Goal: Communication & Community: Answer question/provide support

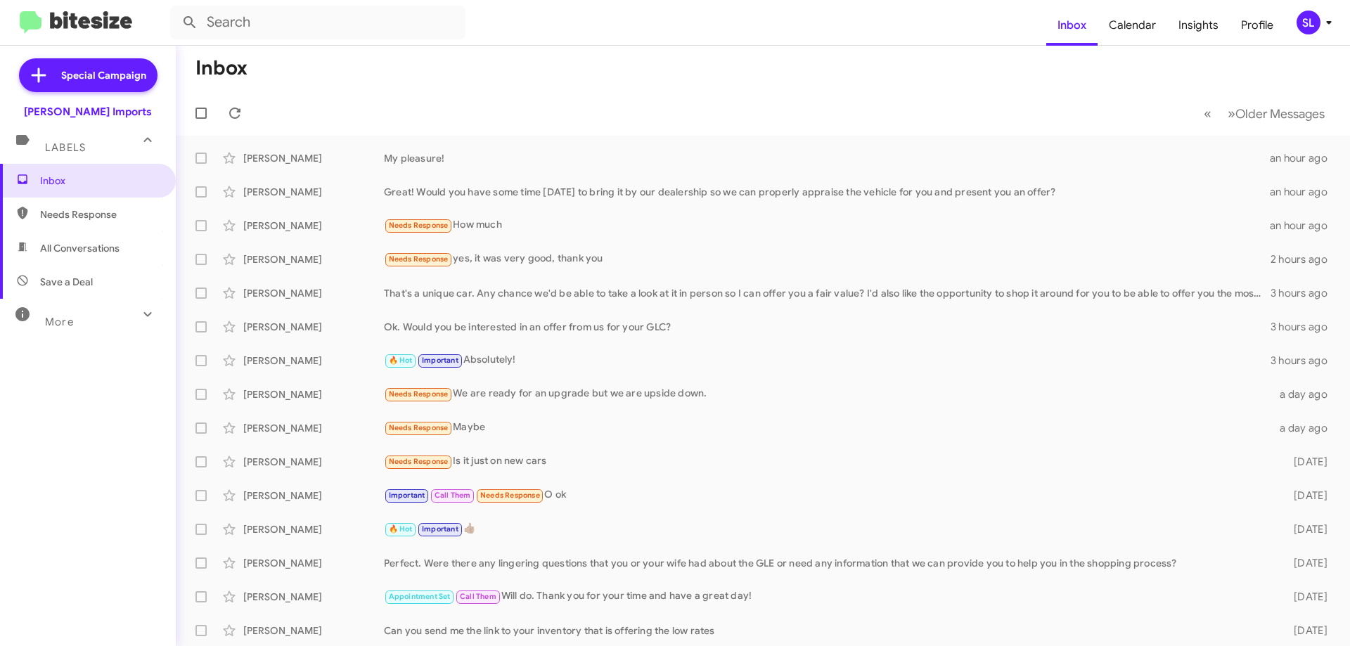
click at [1307, 27] on div "SL" at bounding box center [1308, 23] width 24 height 24
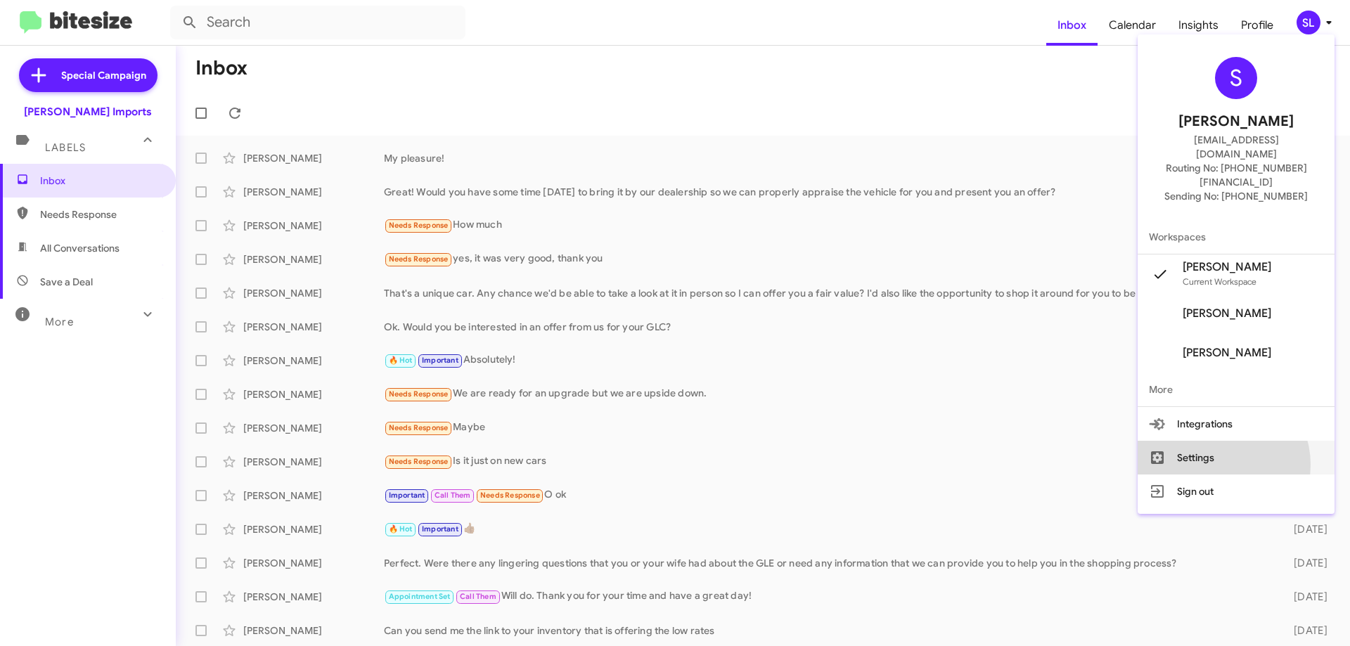
click at [1241, 441] on button "Settings" at bounding box center [1235, 458] width 197 height 34
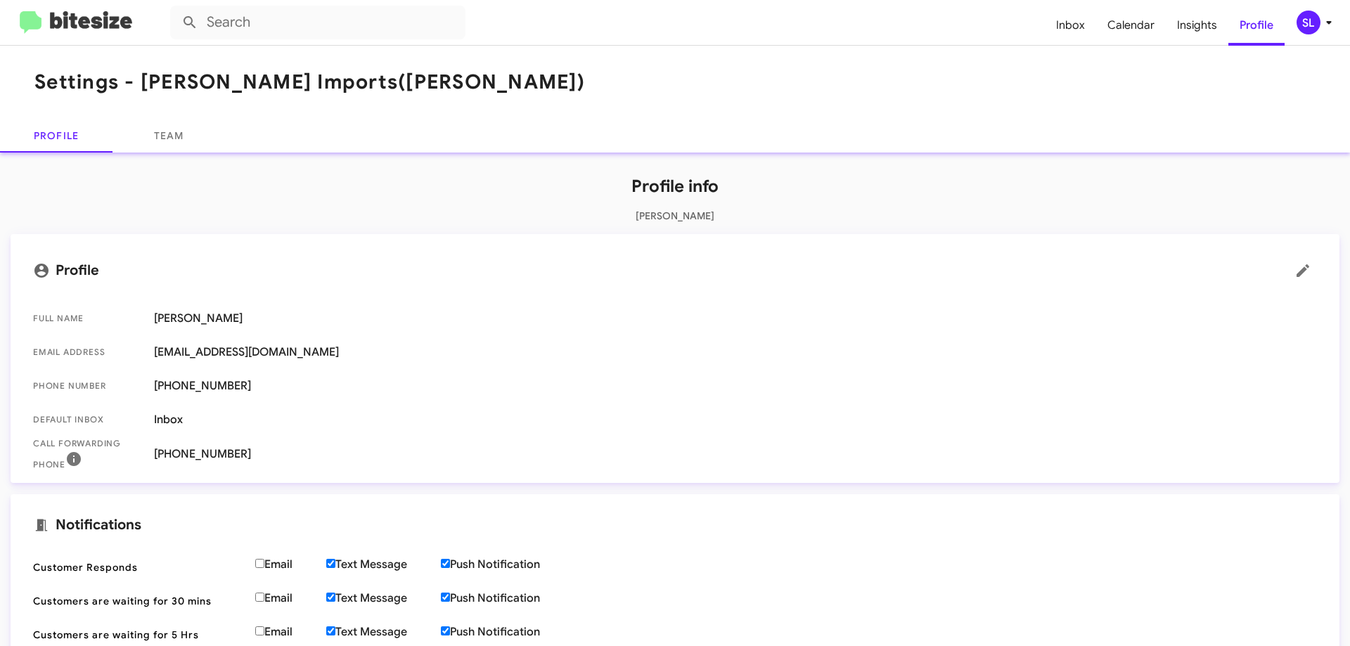
click at [81, 18] on img at bounding box center [76, 22] width 112 height 23
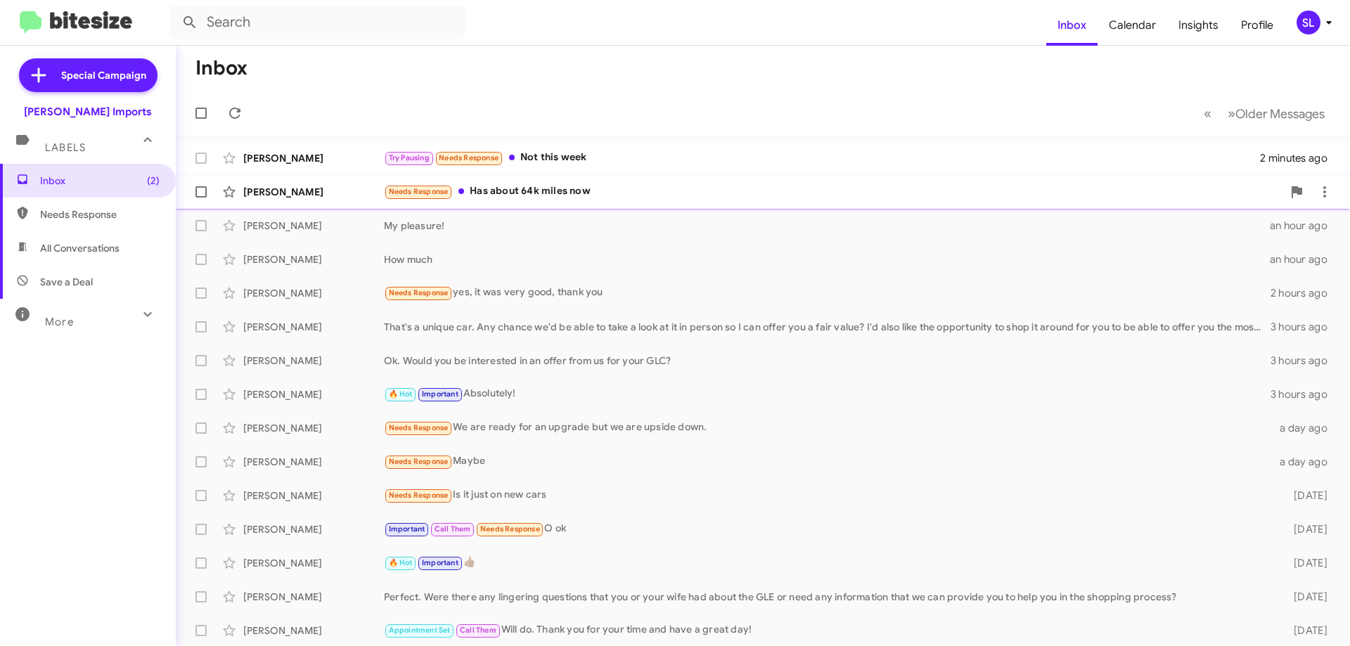
click at [602, 195] on div "Needs Response Has about 64k miles now" at bounding box center [833, 191] width 898 height 16
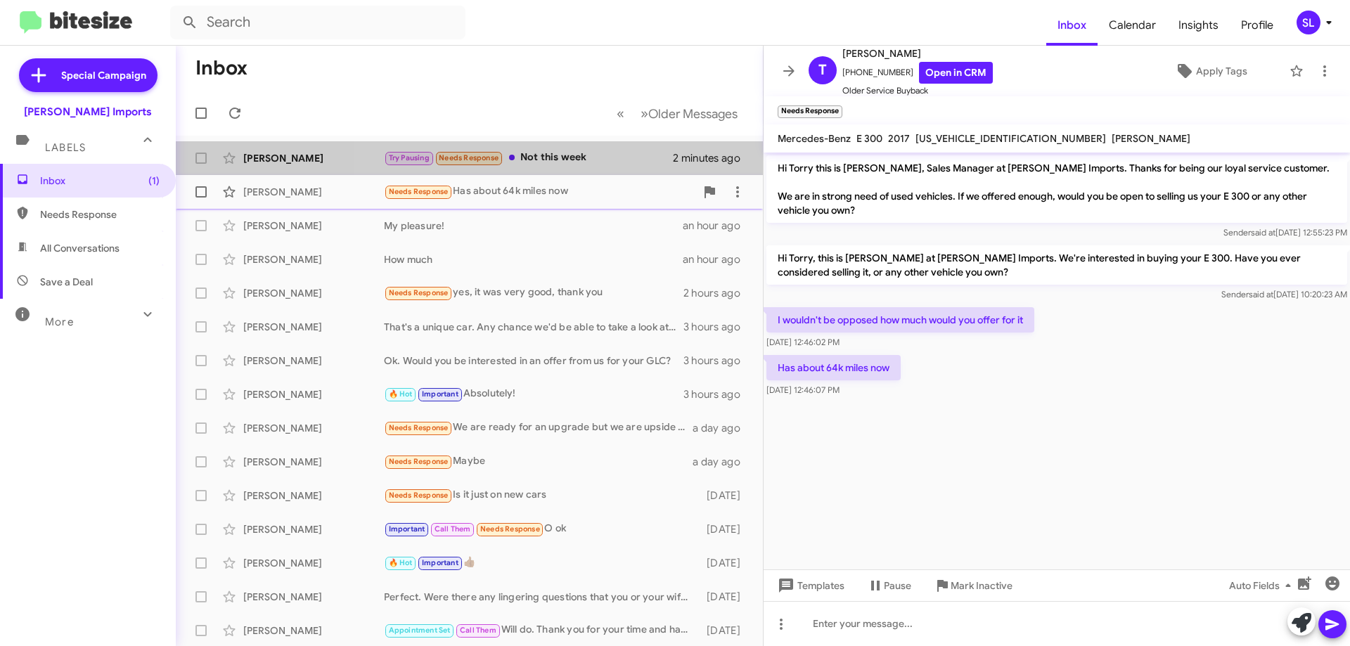
drag, startPoint x: 578, startPoint y: 150, endPoint x: 612, endPoint y: 193, distance: 54.6
click at [578, 150] on div "Try Pausing Needs Response Not this week" at bounding box center [528, 158] width 289 height 16
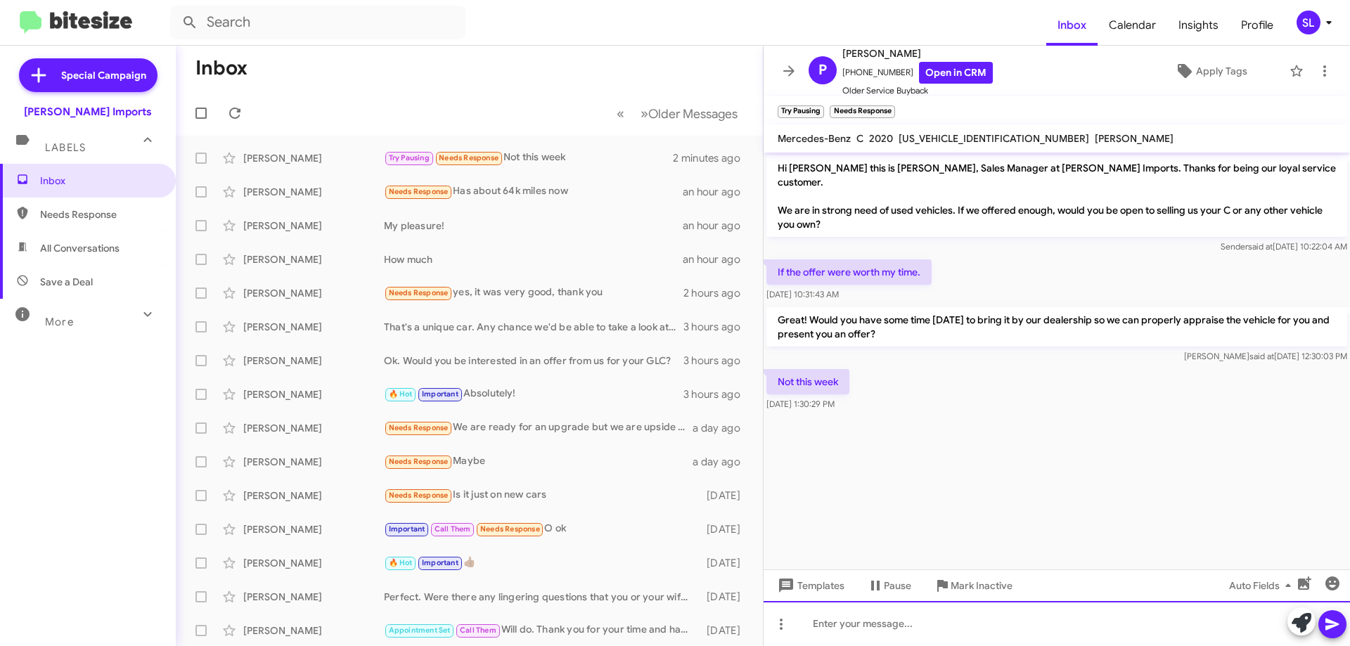
click at [887, 628] on div at bounding box center [1056, 623] width 586 height 45
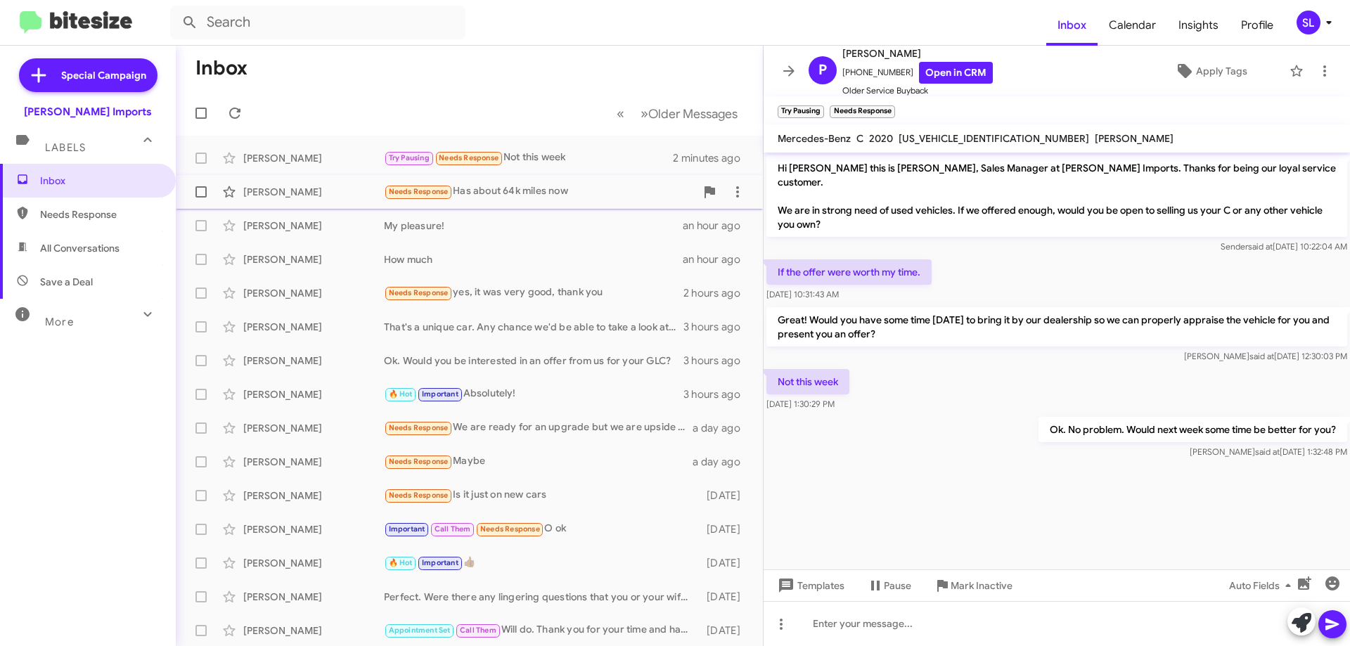
click at [555, 195] on div "Needs Response Has about 64k miles now" at bounding box center [539, 191] width 311 height 16
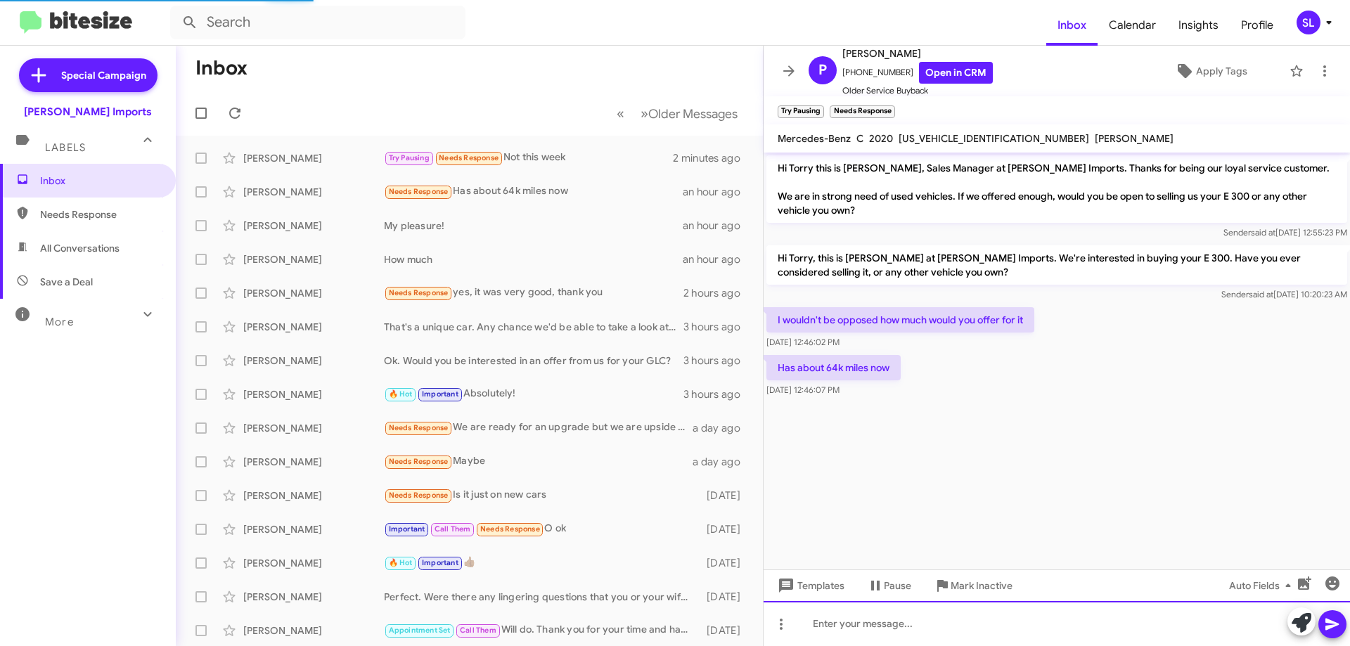
click at [890, 628] on div at bounding box center [1056, 623] width 586 height 45
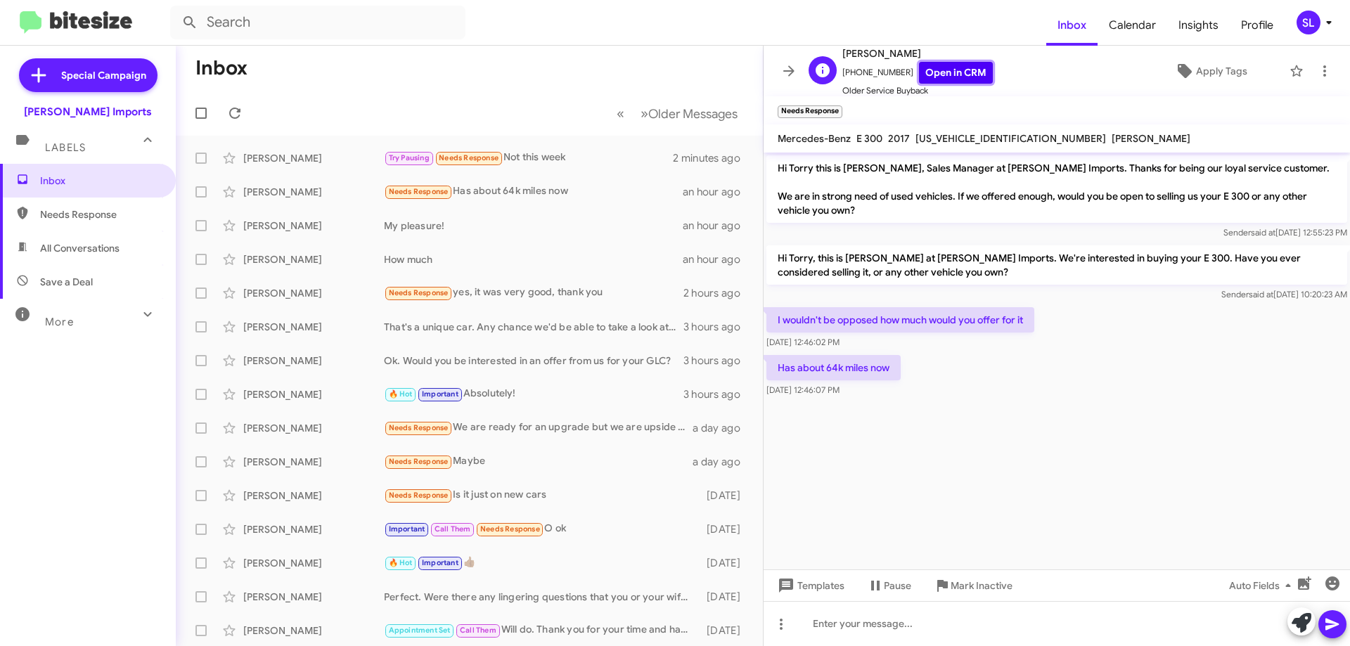
click at [962, 72] on link "Open in CRM" at bounding box center [956, 73] width 74 height 22
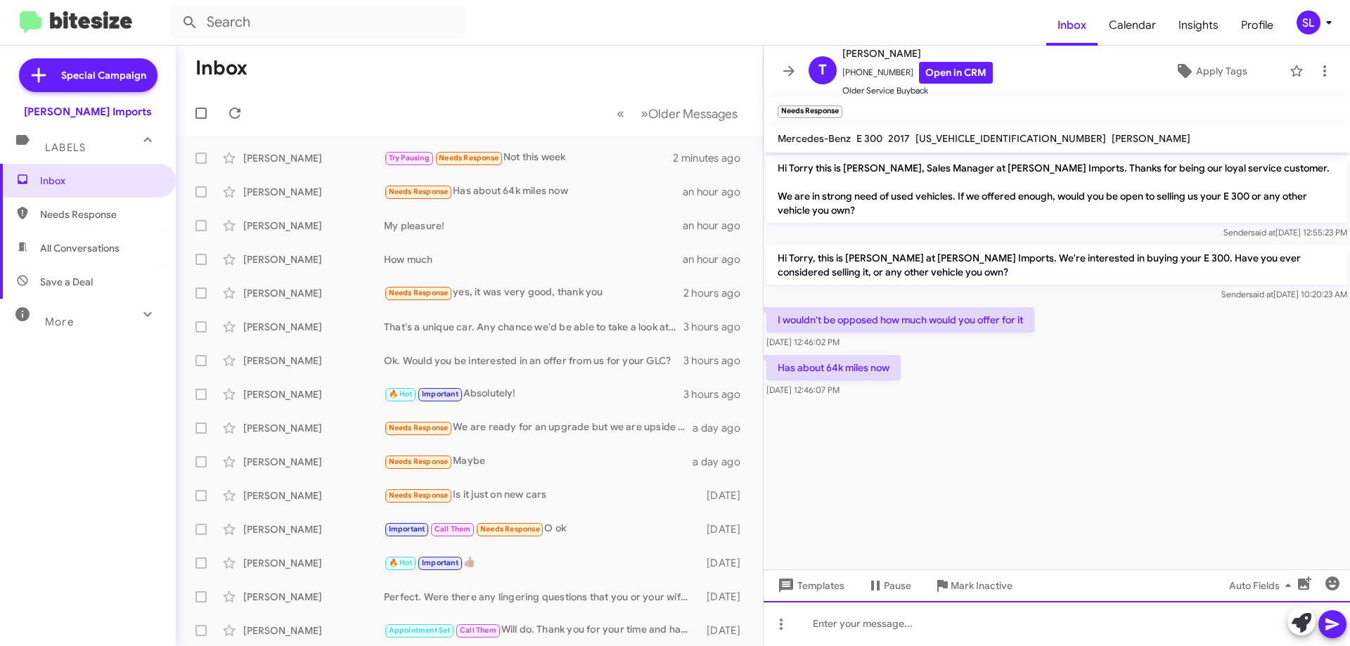
click at [922, 626] on div at bounding box center [1056, 623] width 586 height 45
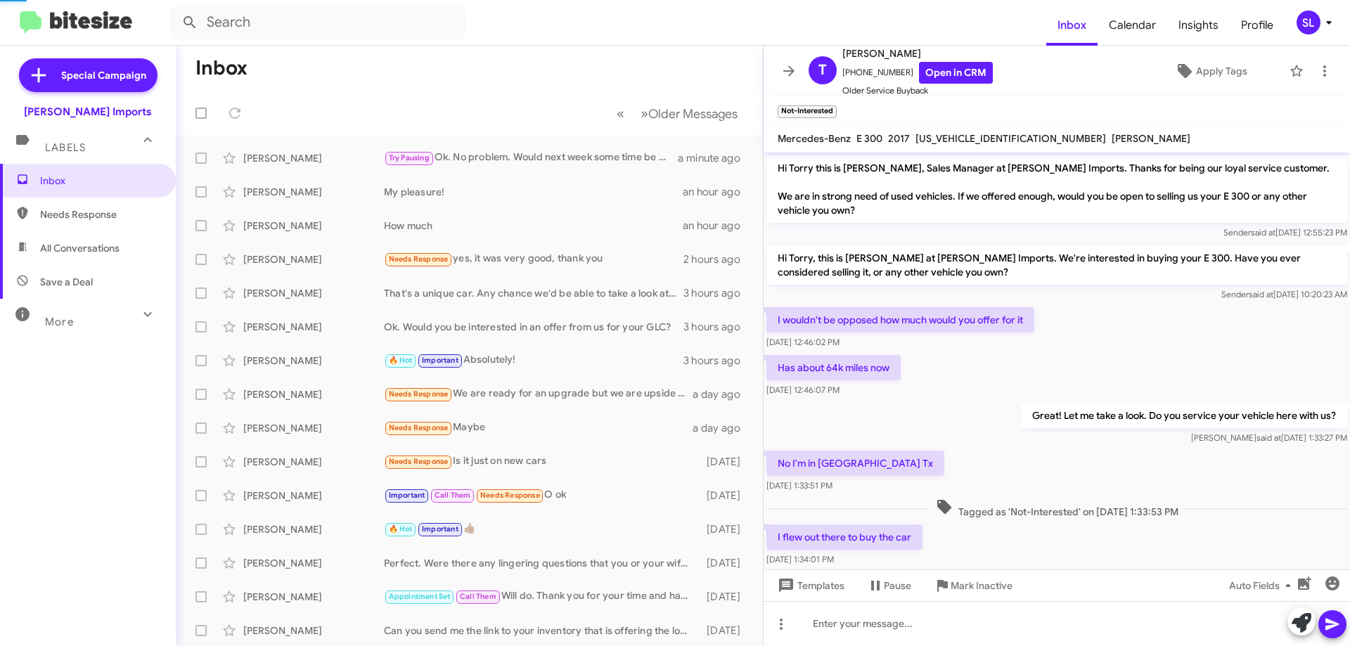
scroll to position [28, 0]
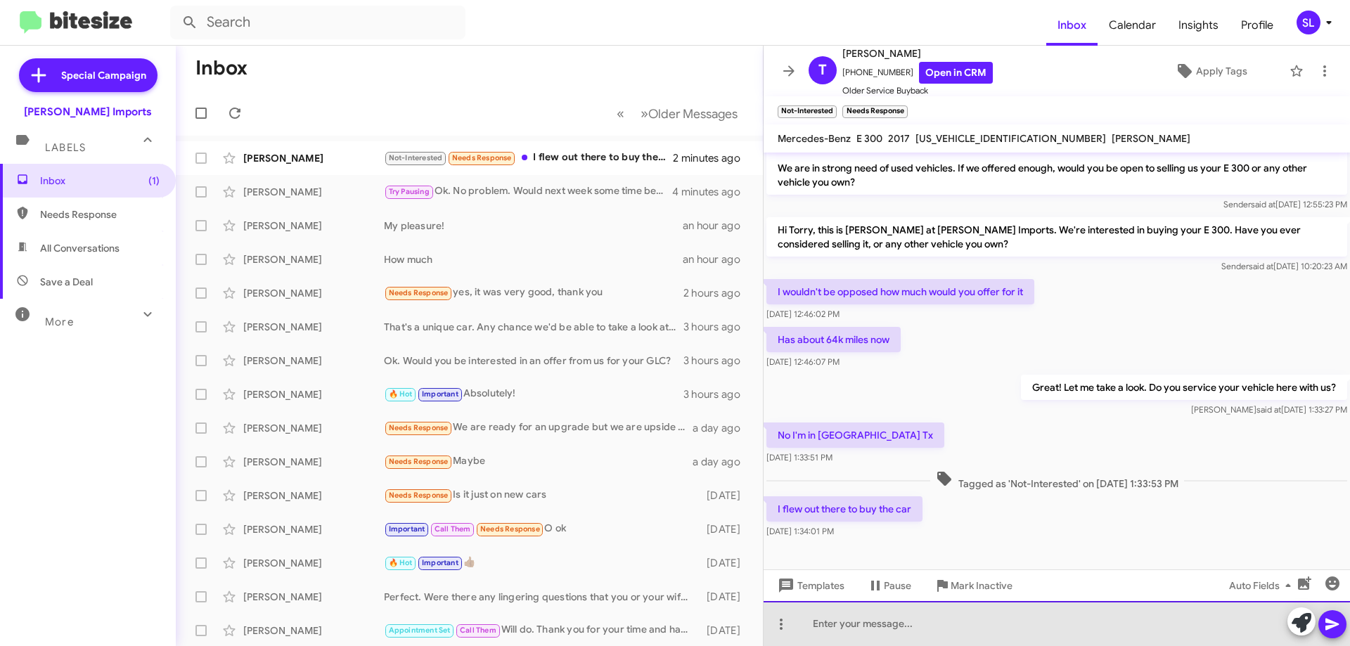
click at [914, 628] on div at bounding box center [1056, 623] width 586 height 45
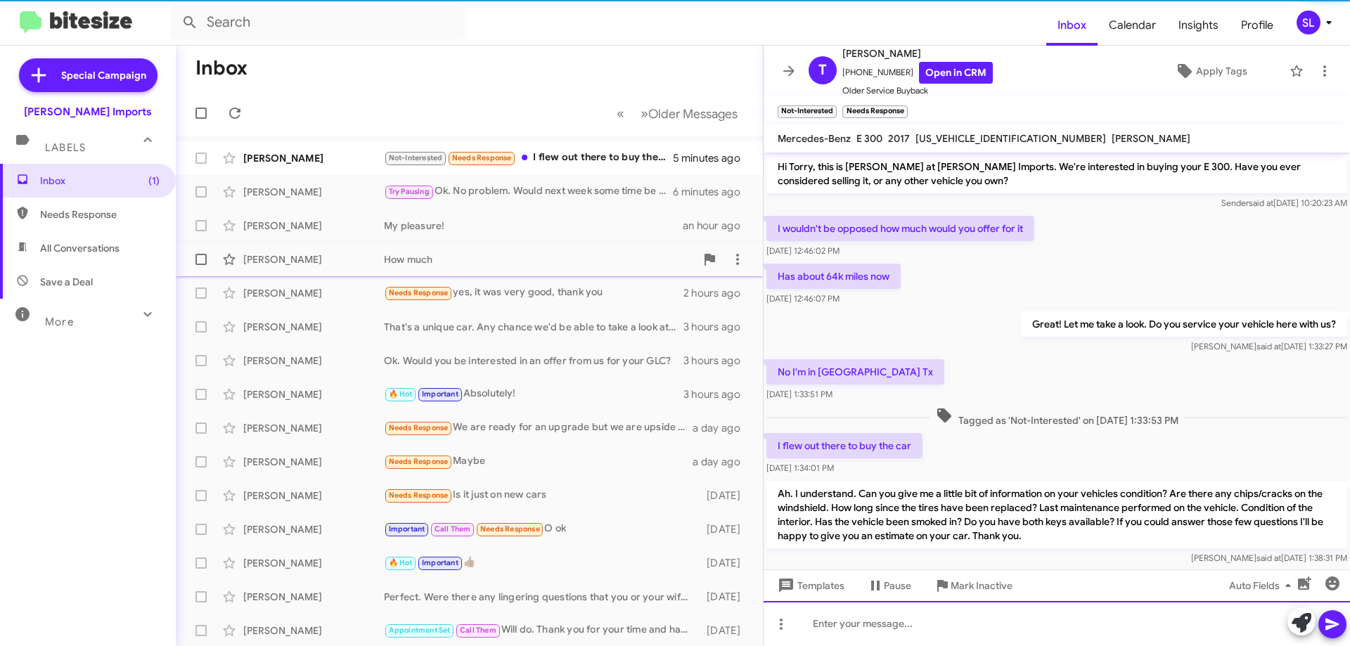
scroll to position [122, 0]
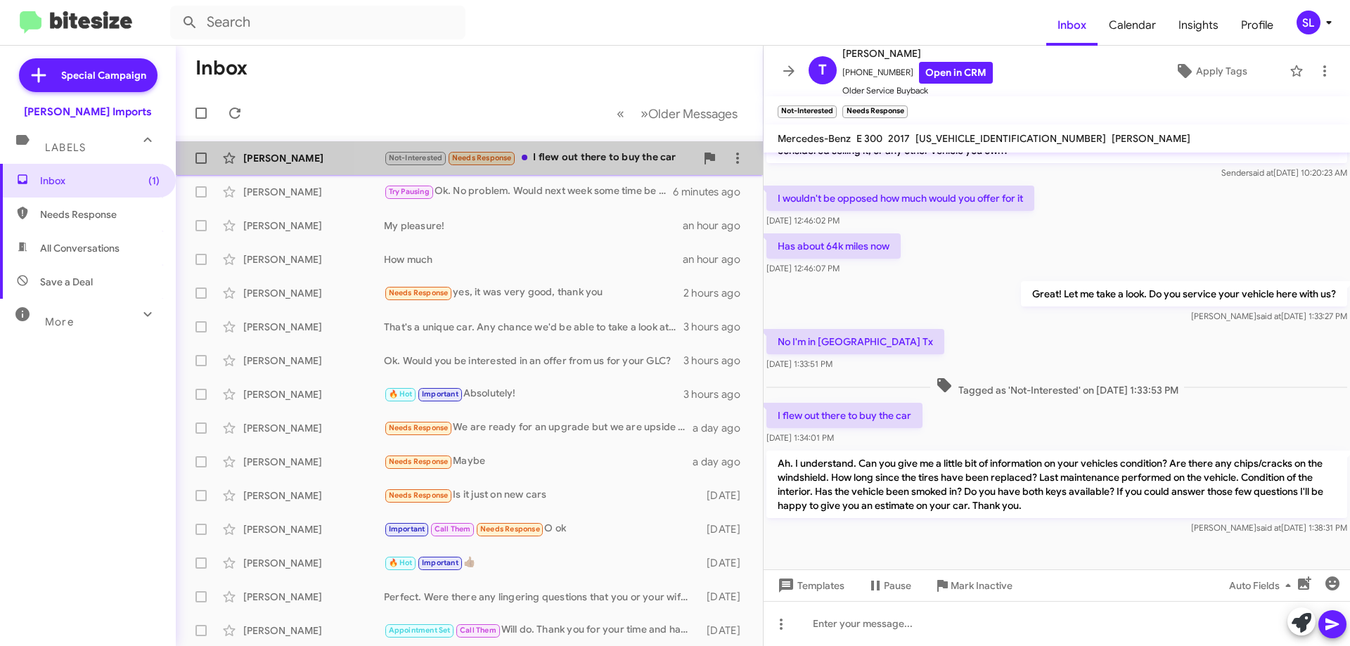
click at [571, 153] on div "Not-Interested Needs Response I flew out there to buy the car" at bounding box center [539, 158] width 311 height 16
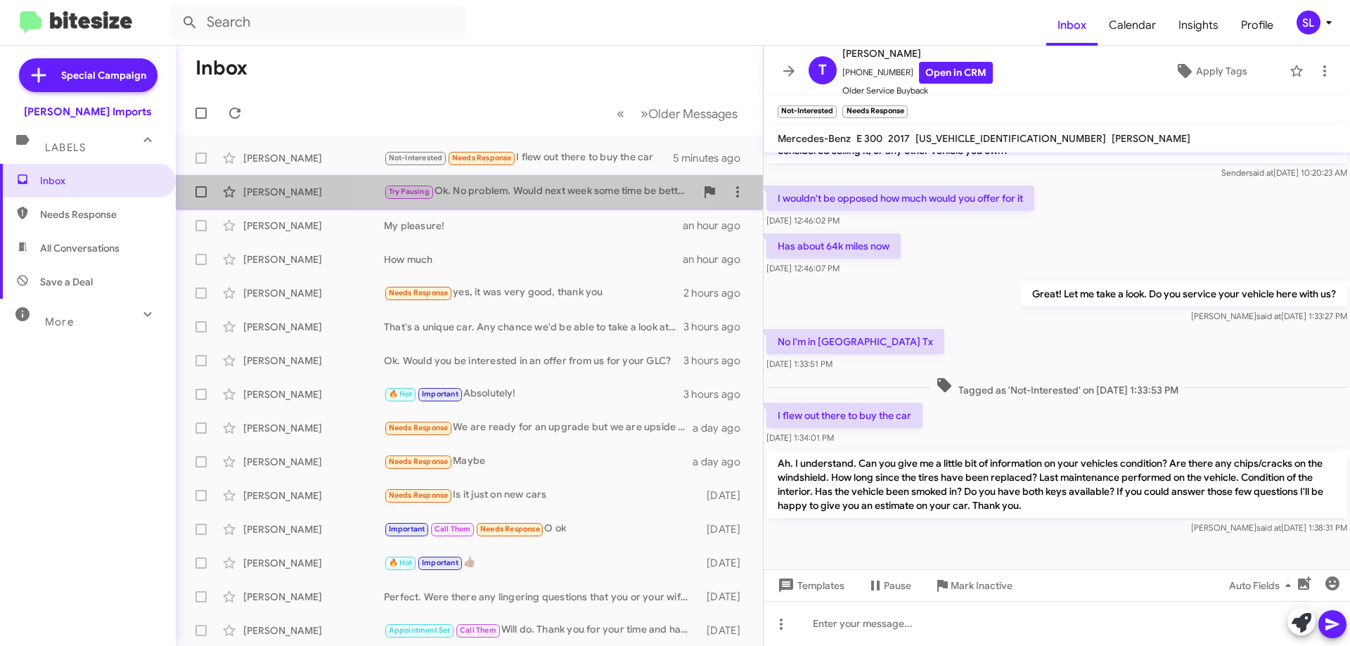
click at [543, 195] on div "Try Pausing Ok. No problem. Would next week some time be better for you?" at bounding box center [539, 191] width 311 height 16
